Goal: Transaction & Acquisition: Purchase product/service

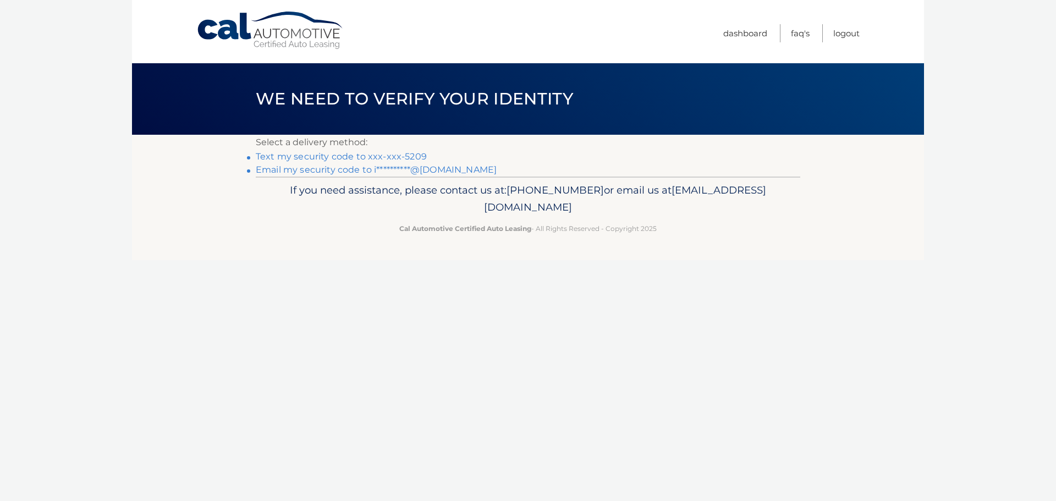
click at [332, 158] on link "Text my security code to xxx-xxx-5209" at bounding box center [341, 156] width 171 height 10
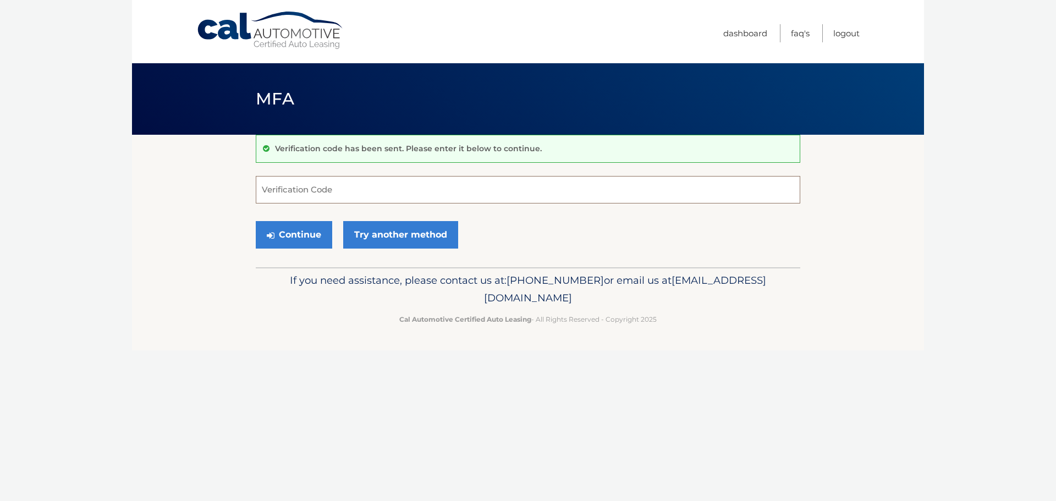
click at [332, 191] on input "Verification Code" at bounding box center [528, 189] width 544 height 27
click at [295, 192] on input "Verification Code" at bounding box center [528, 189] width 544 height 27
type input "993644"
click at [302, 233] on button "Continue" at bounding box center [294, 234] width 76 height 27
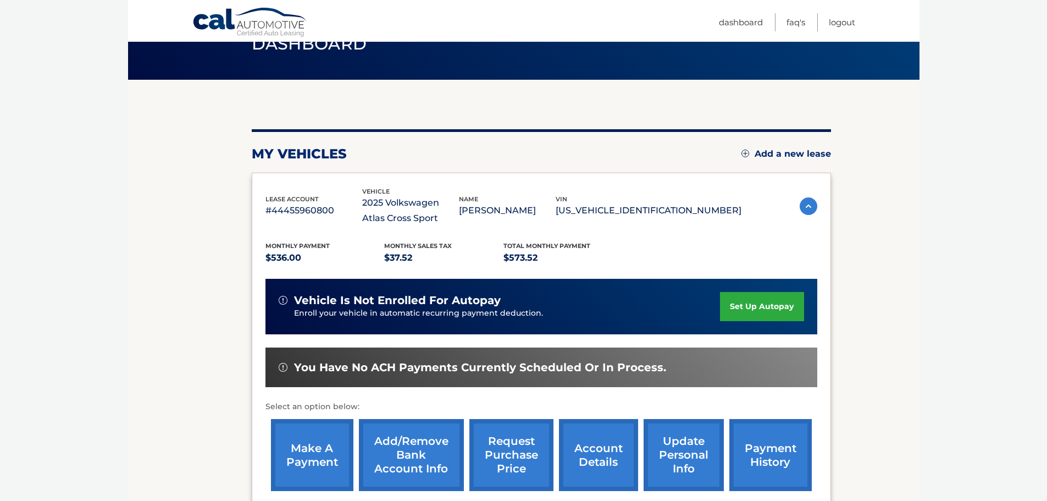
scroll to position [110, 0]
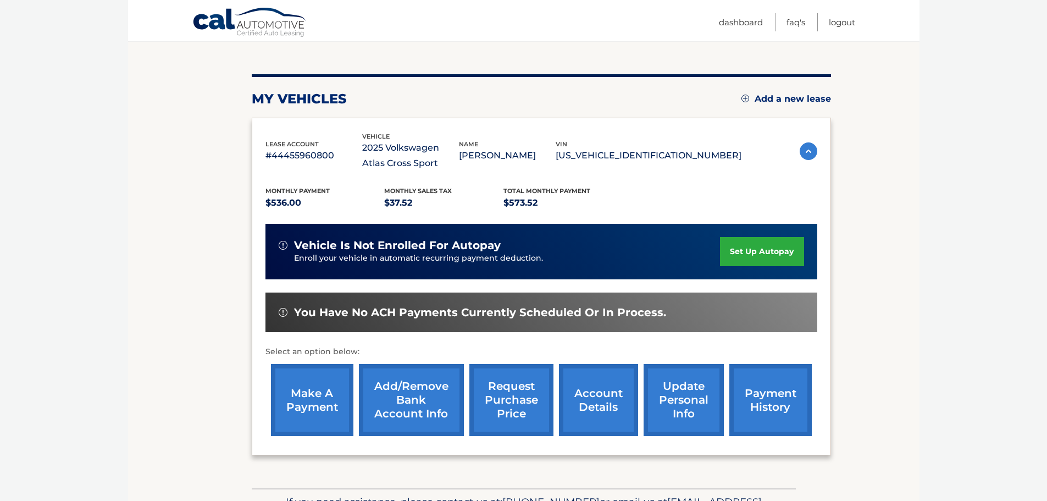
click at [323, 395] on link "make a payment" at bounding box center [312, 400] width 82 height 72
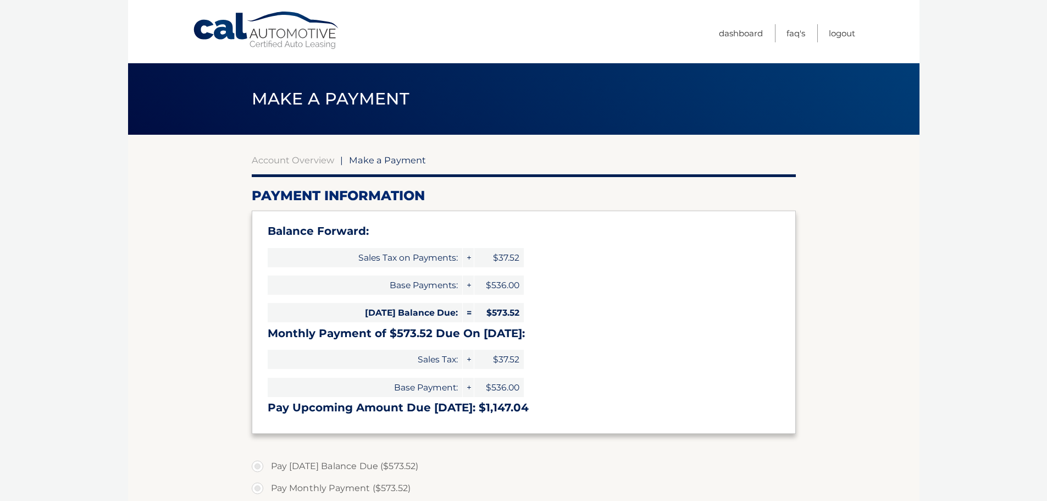
select select "NWUzNGVjOTgtMDgxZi00NTBjLThhZjUtYzRmYzExOTNhNjFi"
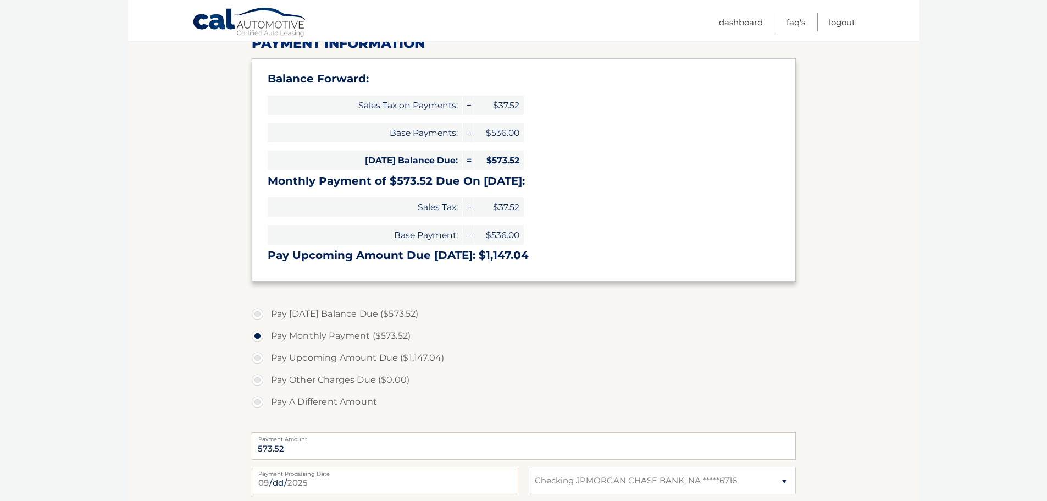
scroll to position [165, 0]
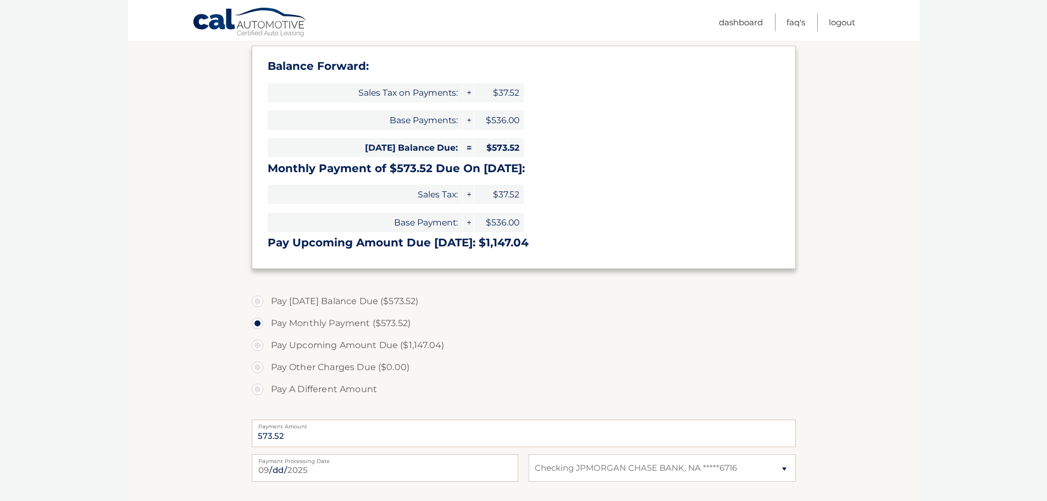
click at [142, 276] on section "Account Overview | Make a Payment Payment Information Balance Forward: Sales Ta…" at bounding box center [524, 291] width 792 height 642
click at [204, 98] on section "Account Overview | Make a Payment Payment Information Balance Forward: Sales Ta…" at bounding box center [524, 291] width 792 height 642
click at [850, 109] on section "Account Overview | Make a Payment Payment Information Balance Forward: Sales Ta…" at bounding box center [524, 291] width 792 height 642
click at [865, 73] on section "Account Overview | Make a Payment Payment Information Balance Forward: Sales Ta…" at bounding box center [524, 291] width 792 height 642
click at [152, 56] on section "Account Overview | Make a Payment Payment Information Balance Forward: Sales Ta…" at bounding box center [524, 291] width 792 height 642
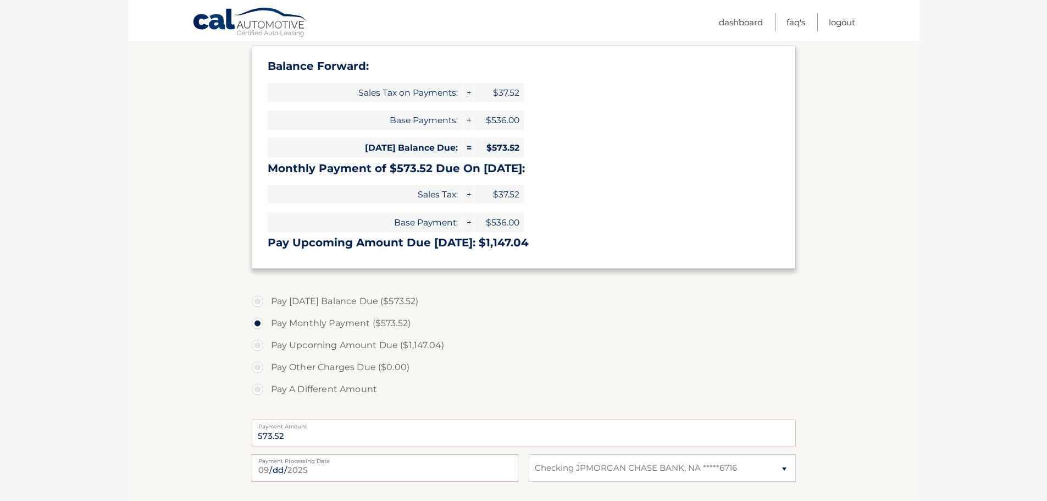
click at [253, 18] on link "Cal Automotive" at bounding box center [249, 23] width 115 height 32
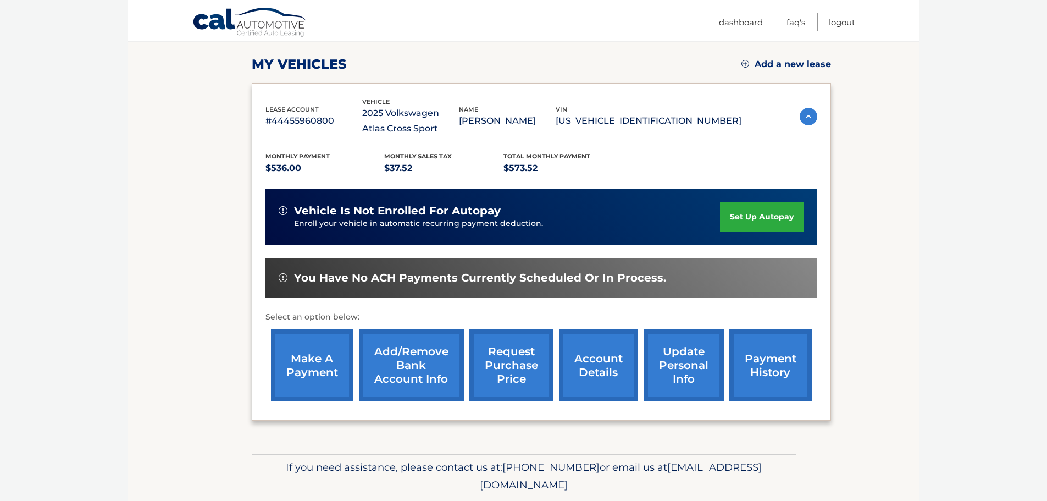
scroll to position [181, 0]
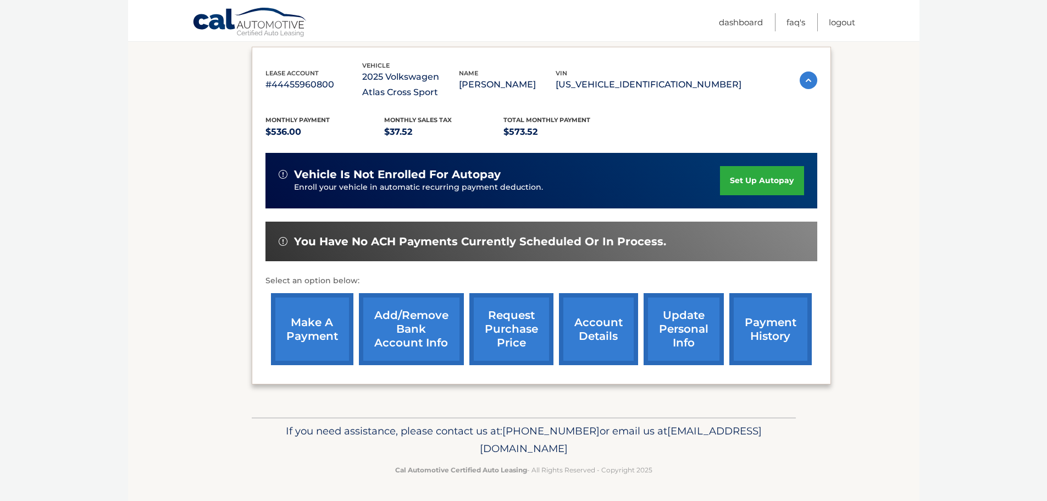
click at [318, 327] on link "make a payment" at bounding box center [312, 329] width 82 height 72
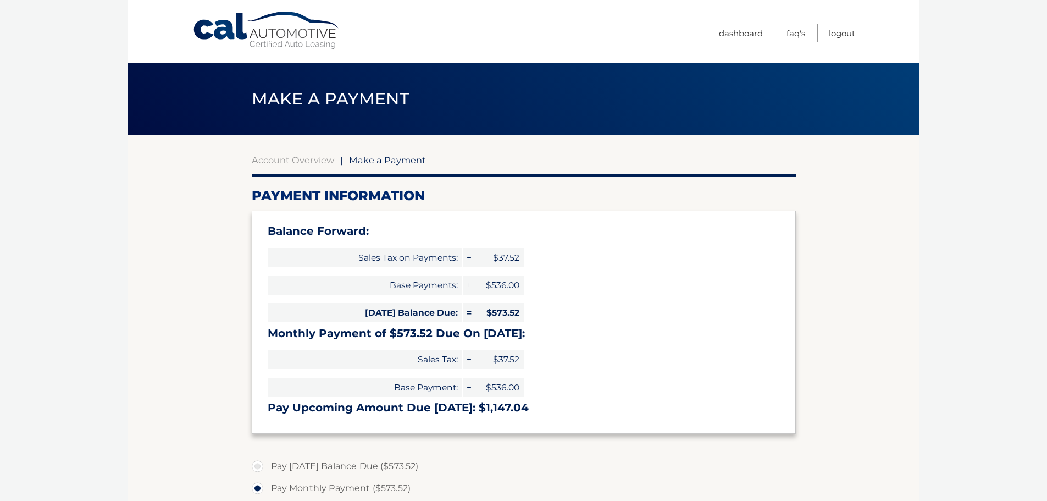
select select "NWUzNGVjOTgtMDgxZi00NTBjLThhZjUtYzRmYzExOTNhNjFi"
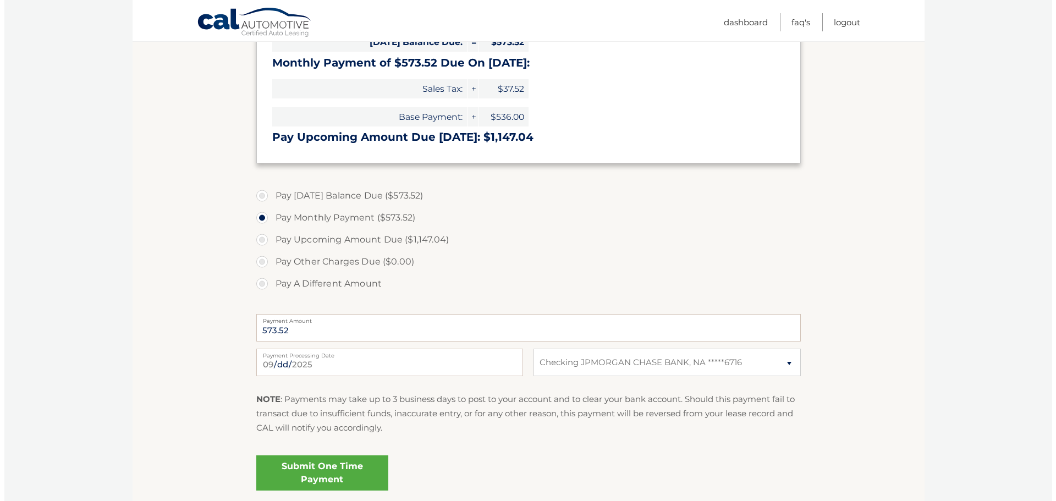
scroll to position [275, 0]
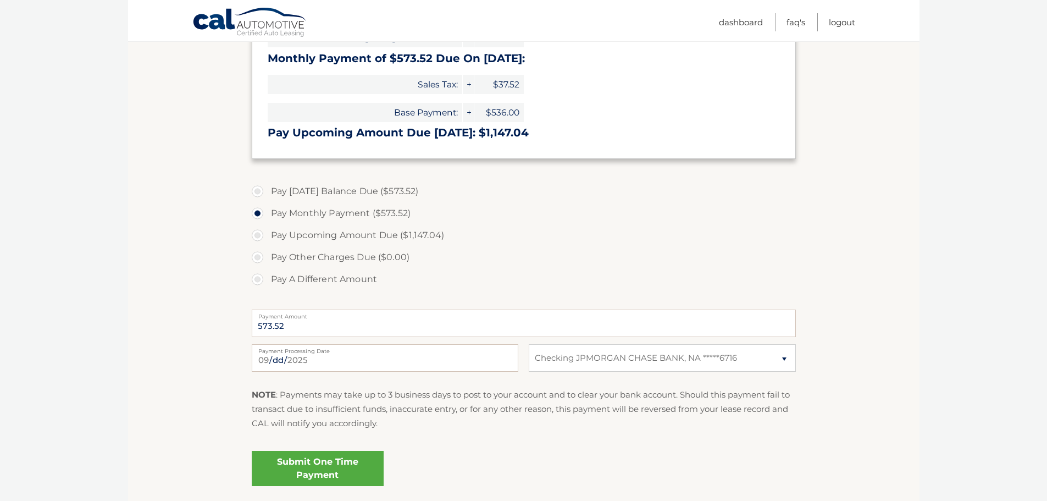
click at [334, 471] on link "Submit One Time Payment" at bounding box center [318, 468] width 132 height 35
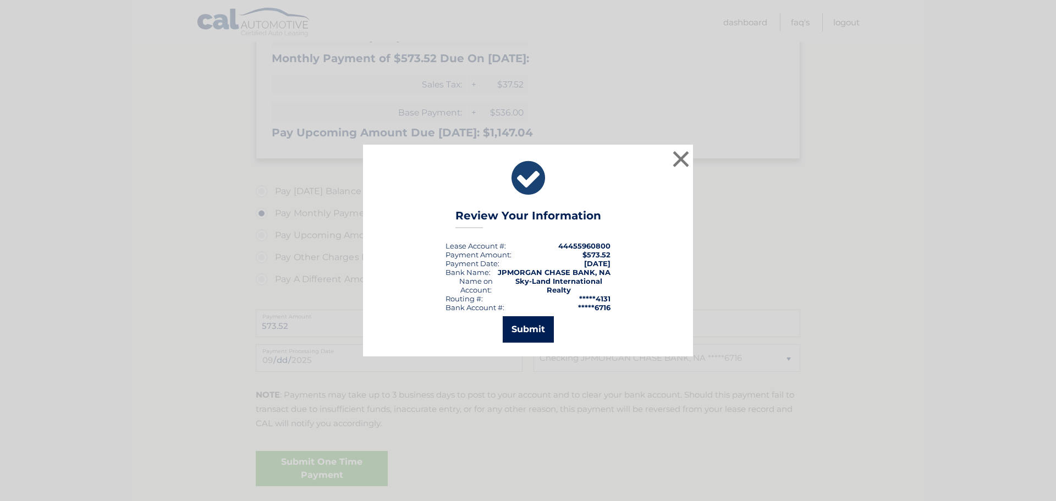
click at [533, 334] on button "Submit" at bounding box center [528, 329] width 51 height 26
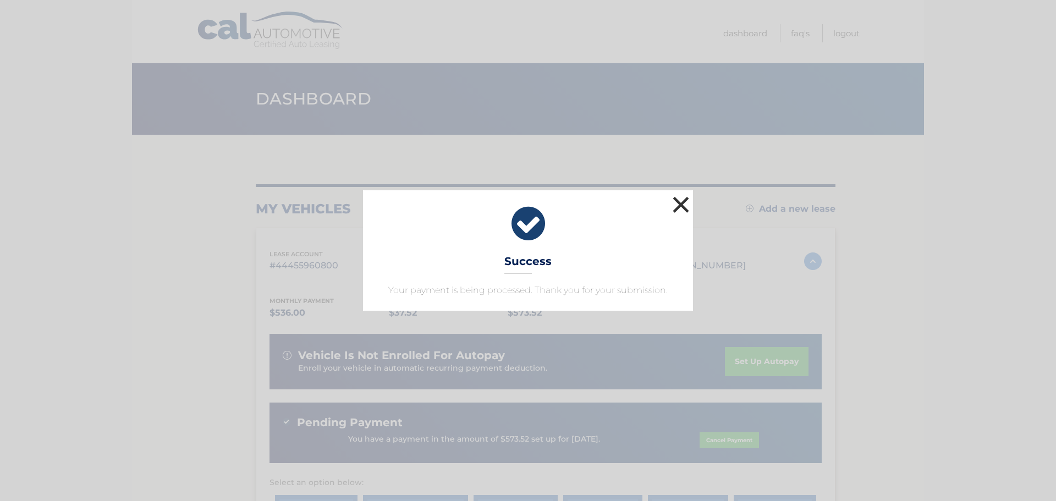
click at [679, 209] on button "×" at bounding box center [681, 205] width 22 height 22
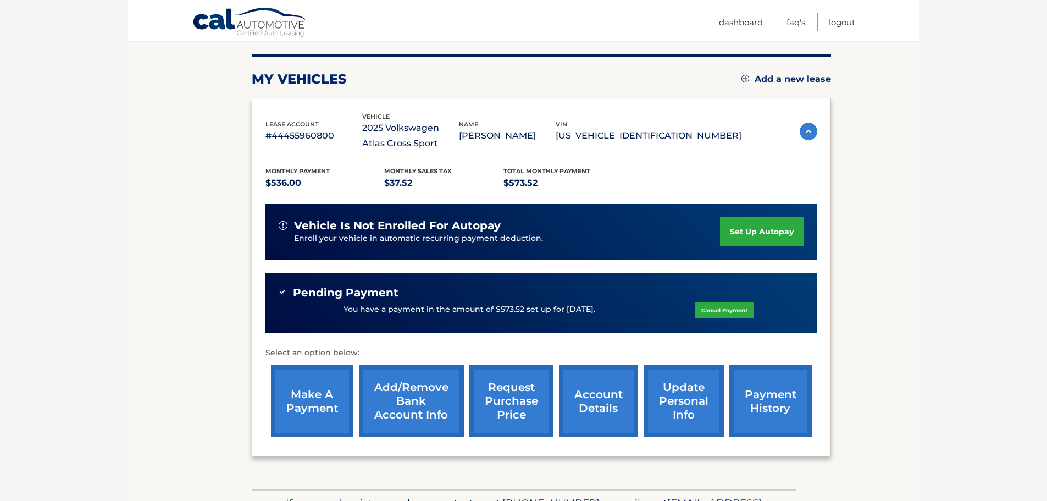
scroll to position [110, 0]
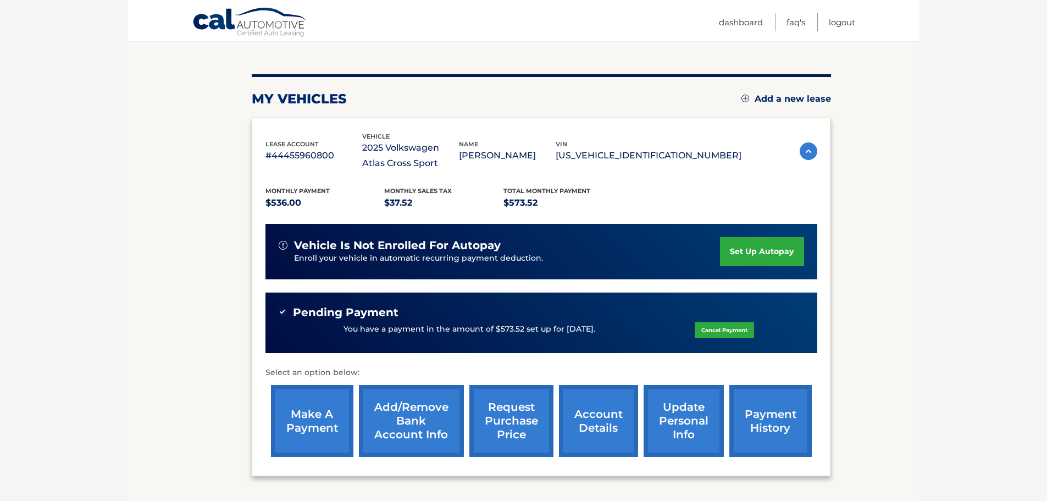
click at [803, 151] on img at bounding box center [809, 151] width 18 height 18
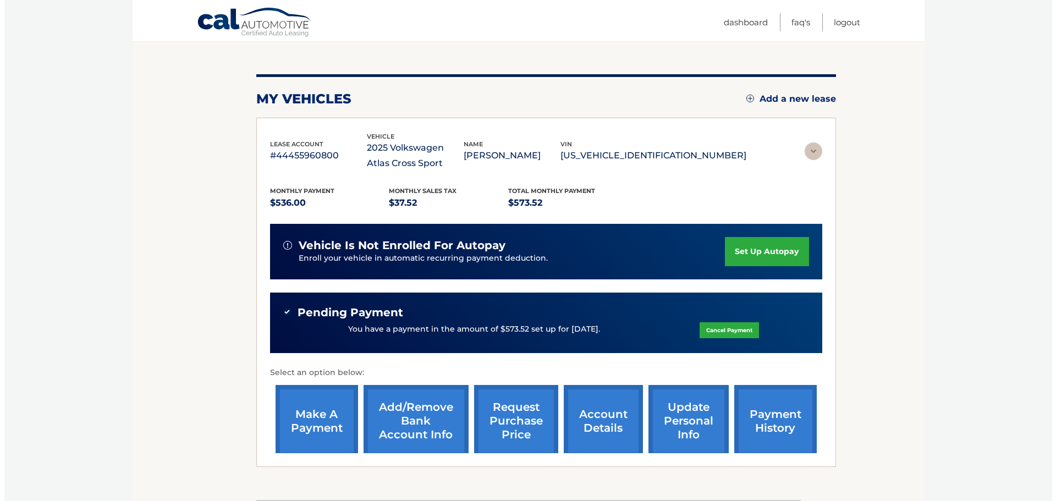
scroll to position [0, 0]
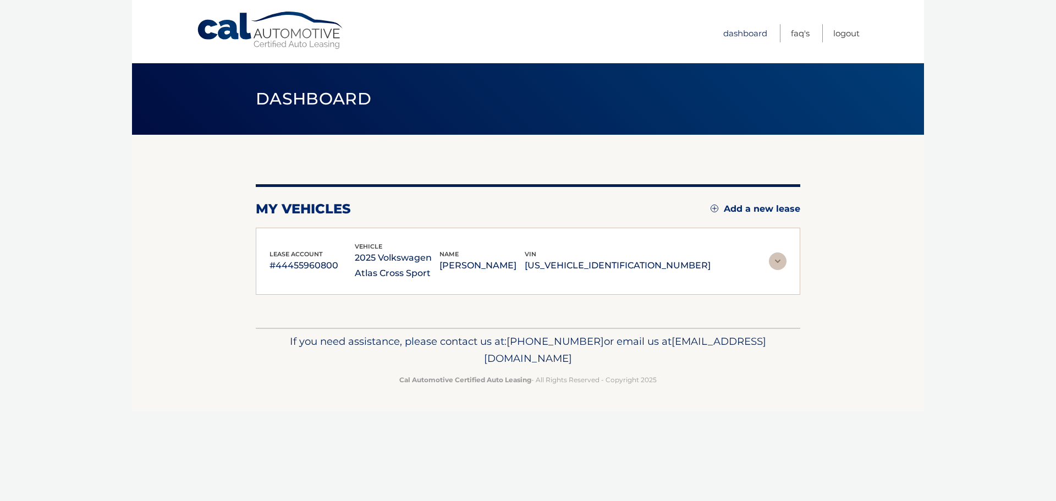
click at [746, 34] on link "Dashboard" at bounding box center [745, 33] width 44 height 18
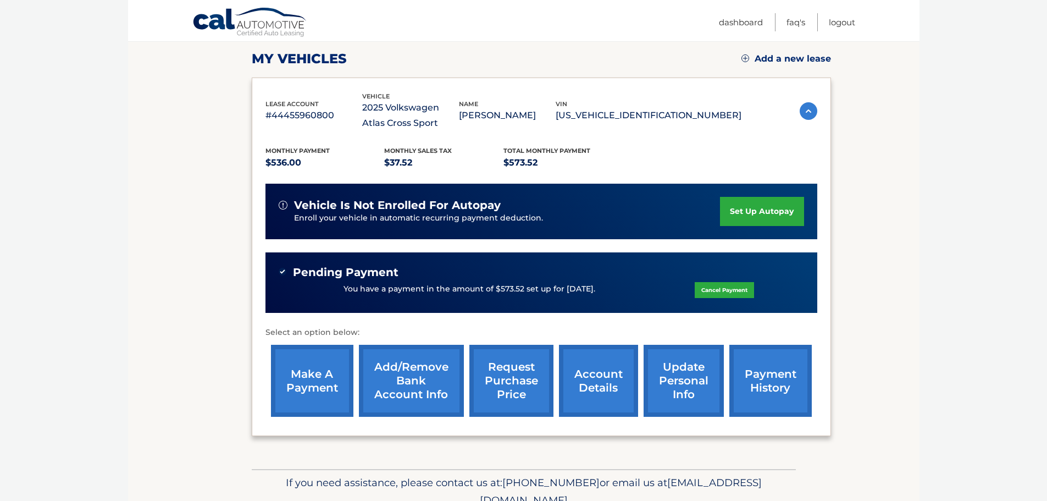
scroll to position [202, 0]
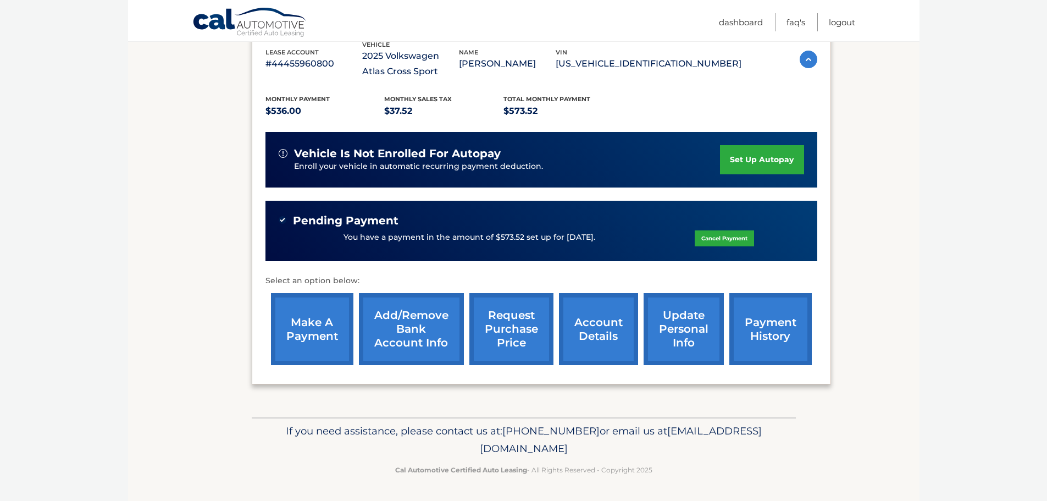
click at [782, 326] on link "payment history" at bounding box center [771, 329] width 82 height 72
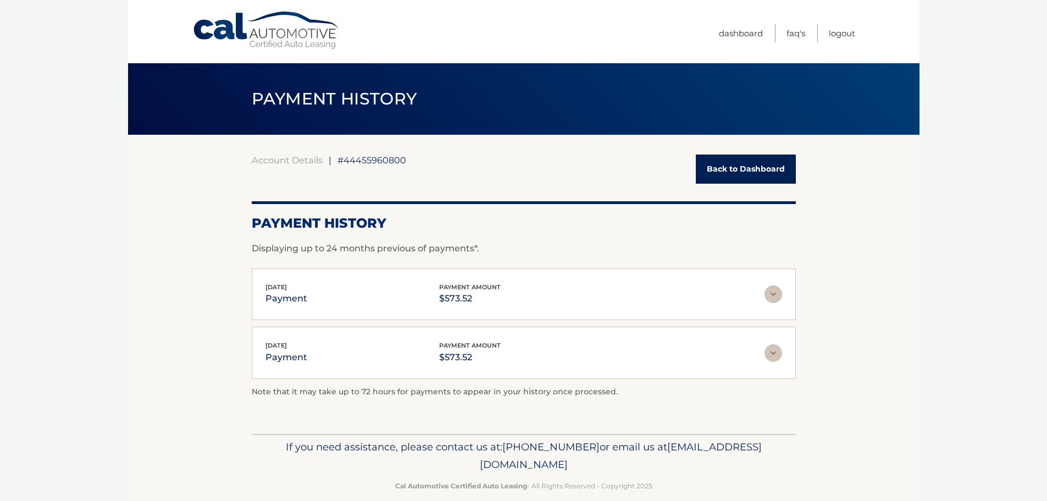
click at [772, 351] on img at bounding box center [774, 353] width 18 height 18
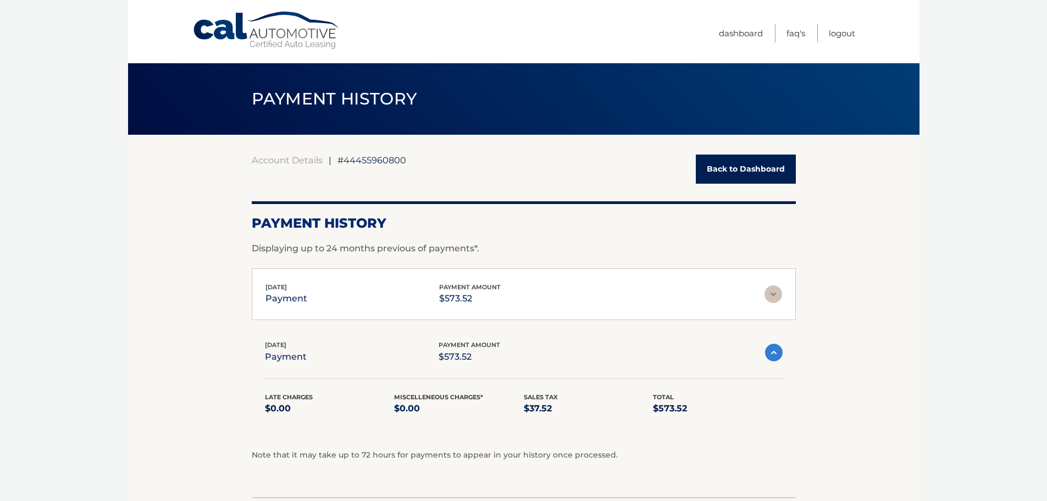
click at [773, 352] on img at bounding box center [774, 353] width 18 height 18
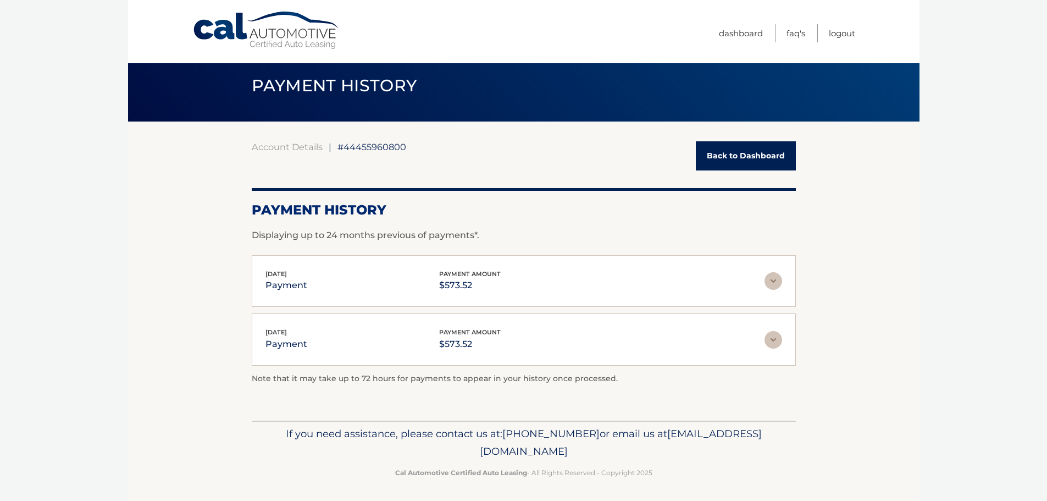
scroll to position [16, 0]
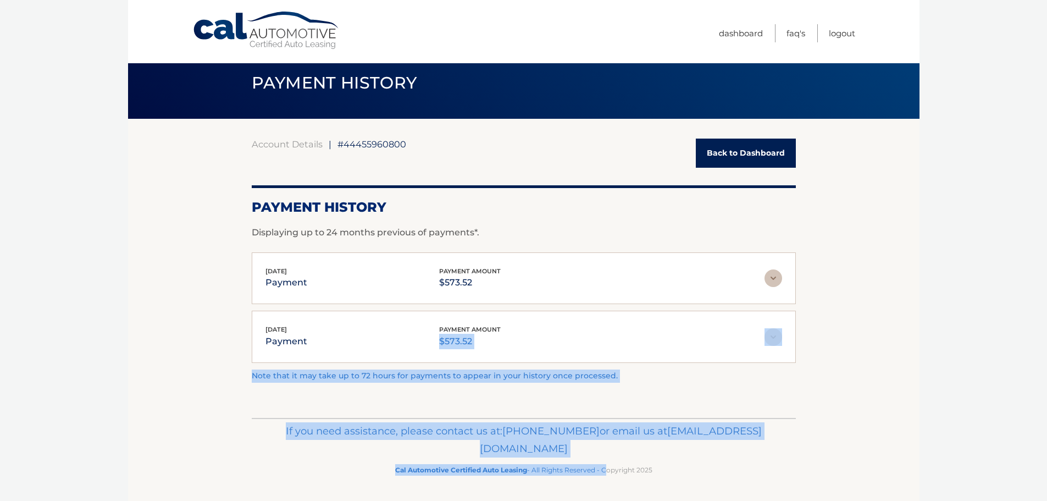
drag, startPoint x: 620, startPoint y: 310, endPoint x: 602, endPoint y: 527, distance: 217.4
click at [602, 485] on html "Cal Automotive Menu Dashboard FAQ's Logout |" at bounding box center [523, 234] width 1047 height 501
click at [781, 454] on p "If you need assistance, please contact us at: [PHONE_NUMBER] or email us at [EM…" at bounding box center [524, 439] width 530 height 35
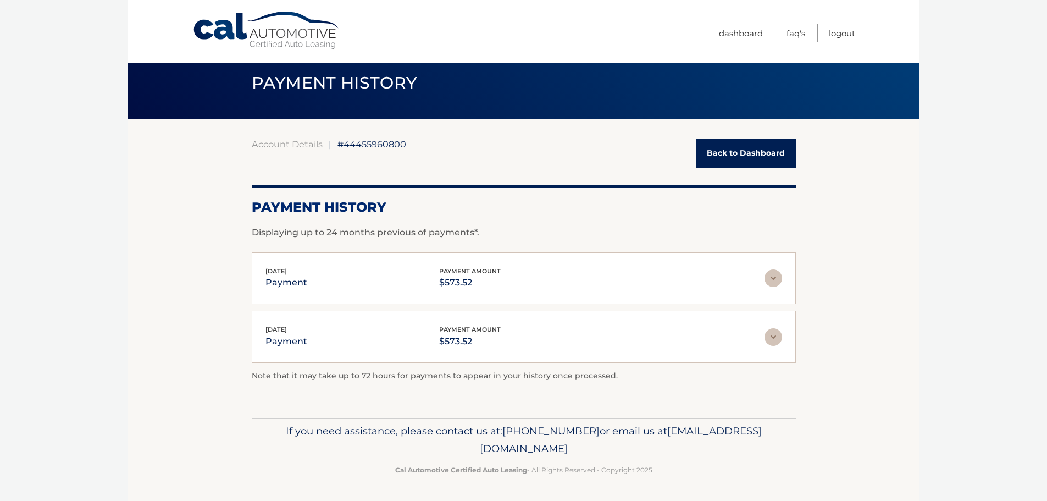
click at [775, 337] on img at bounding box center [774, 337] width 18 height 18
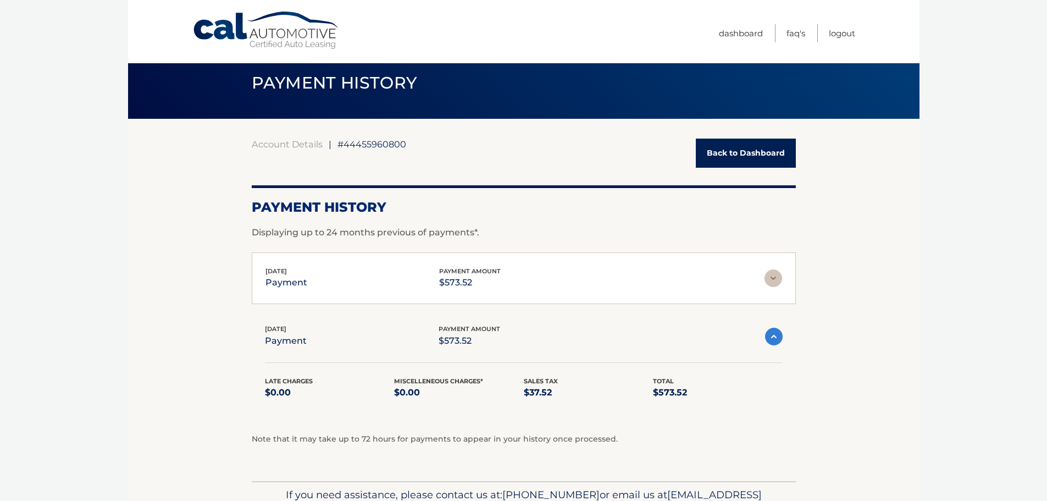
click at [773, 337] on img at bounding box center [774, 337] width 18 height 18
